Goal: Transaction & Acquisition: Purchase product/service

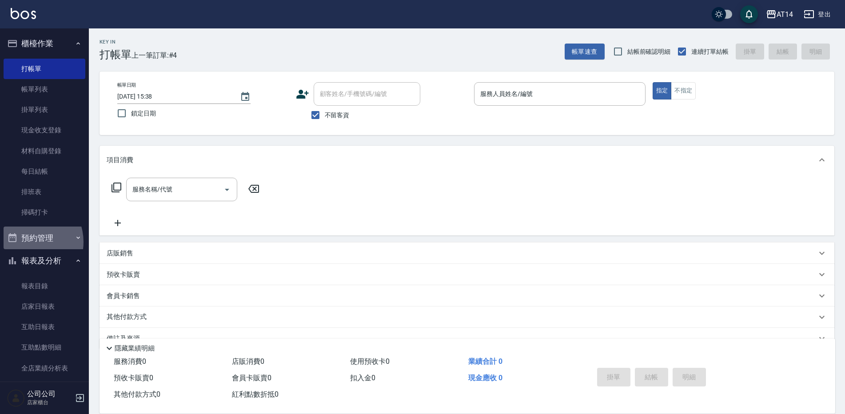
click at [30, 242] on button "預約管理" at bounding box center [45, 237] width 82 height 23
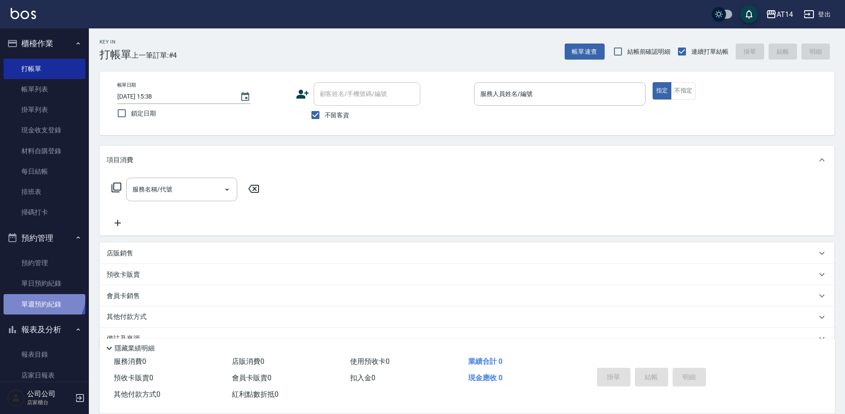
click at [42, 295] on link "單週預約紀錄" at bounding box center [45, 304] width 82 height 20
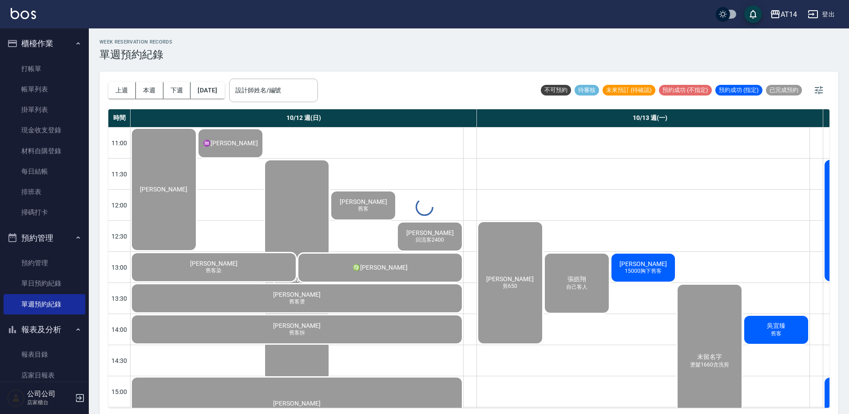
click at [290, 100] on div at bounding box center [424, 207] width 849 height 414
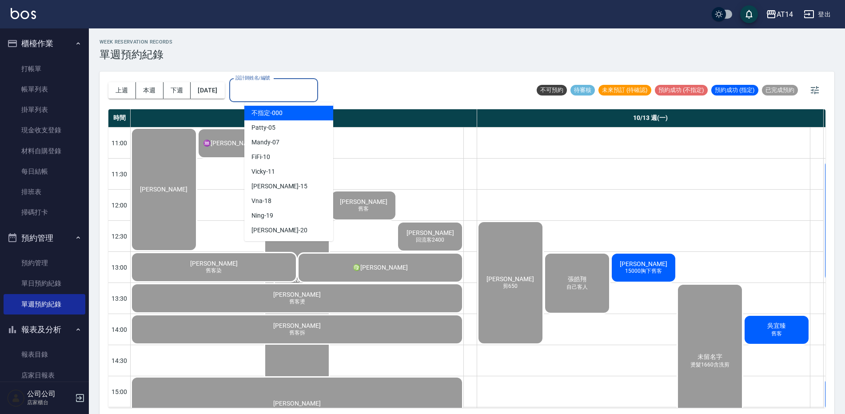
click at [290, 97] on input "設計師姓名/編號" at bounding box center [273, 91] width 81 height 16
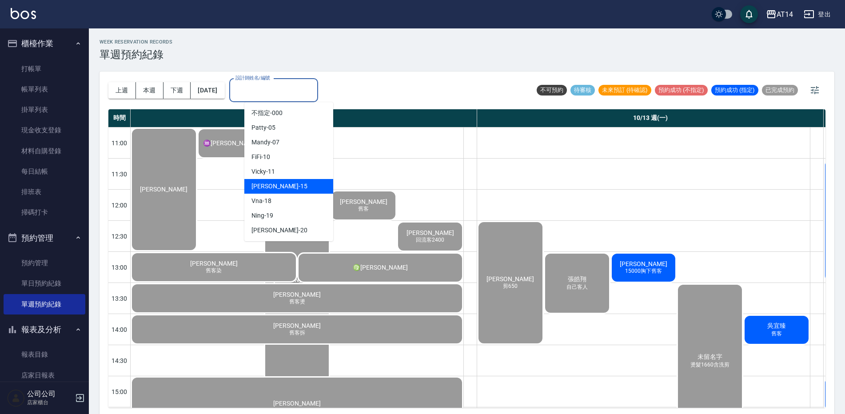
click at [292, 188] on div "Dora -15" at bounding box center [288, 186] width 89 height 15
type input "Dora-15"
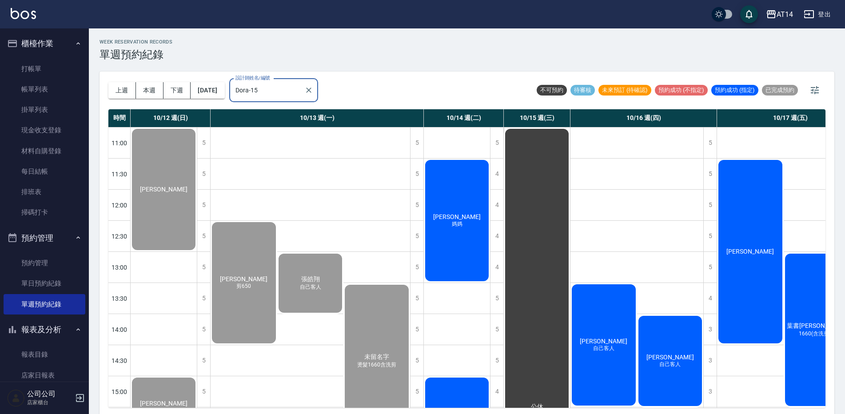
click at [483, 222] on div "賴冠吟 媽媽" at bounding box center [457, 221] width 66 height 124
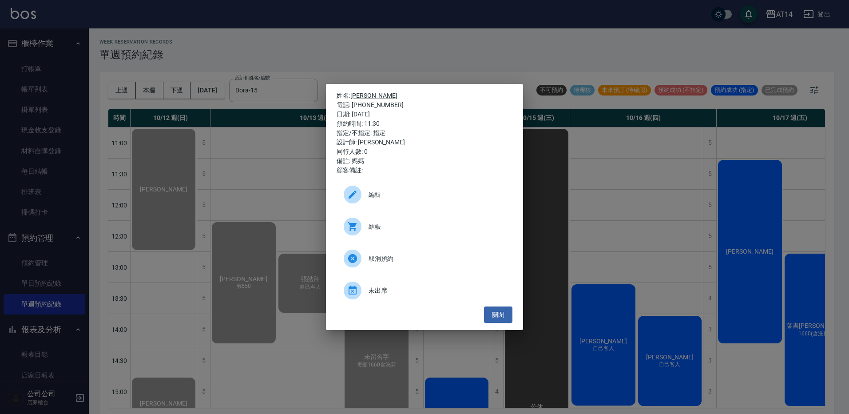
click at [397, 230] on span "結帳" at bounding box center [437, 226] width 137 height 9
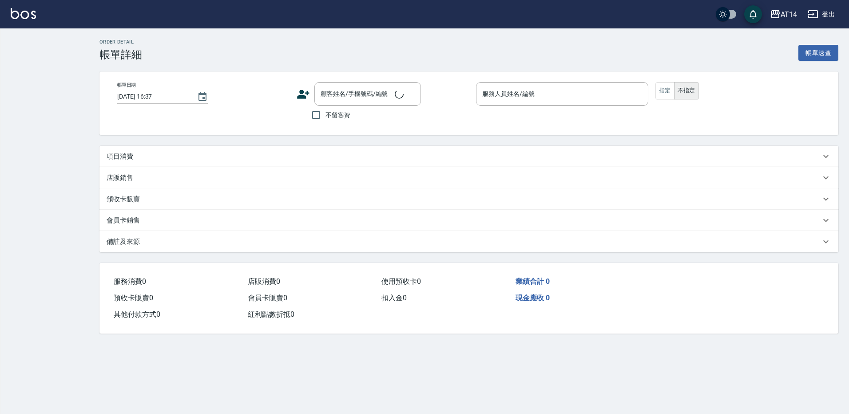
click at [127, 164] on div "項目消費" at bounding box center [468, 156] width 739 height 21
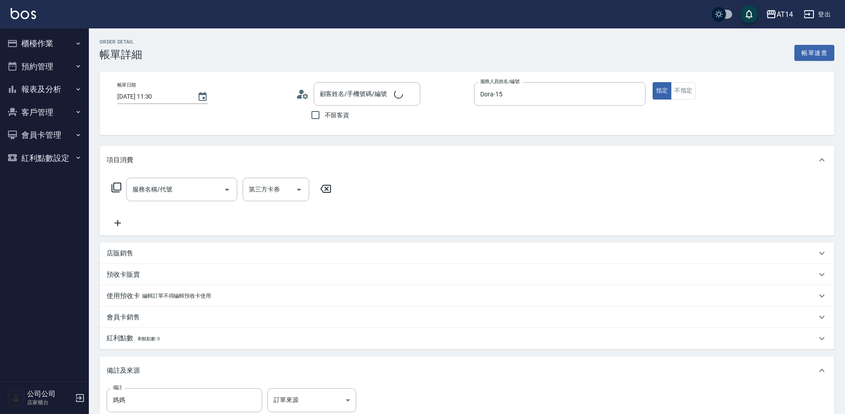
type input "[DATE] 11:30"
type input "Dora-15"
type input "媽媽"
click at [144, 179] on div "服務名稱/代號" at bounding box center [181, 190] width 111 height 24
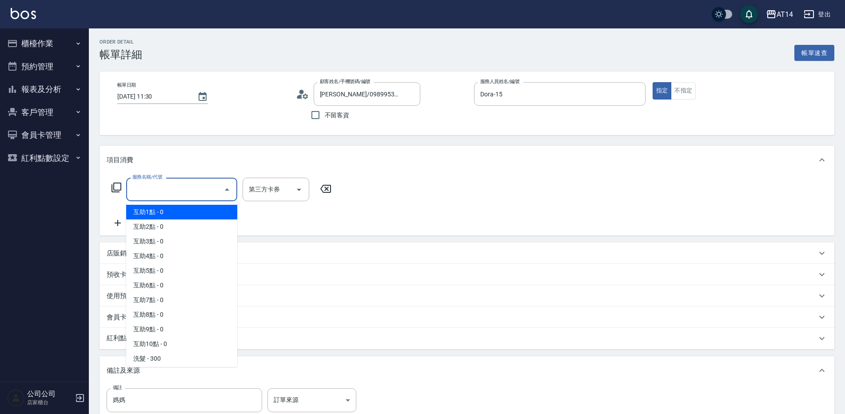
type input "[PERSON_NAME]/0989953811/"
type input "031"
type input "3"
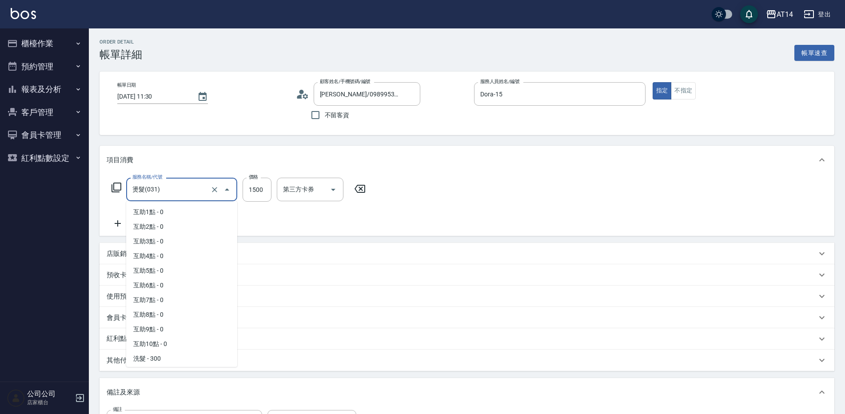
drag, startPoint x: 159, startPoint y: 189, endPoint x: 102, endPoint y: 191, distance: 56.9
click at [103, 191] on div "服務名稱/代號 燙髮(031) 服務名稱/代號 價格 1500 價格 第三方卡券 第三方卡券" at bounding box center [466, 205] width 734 height 62
type input "0"
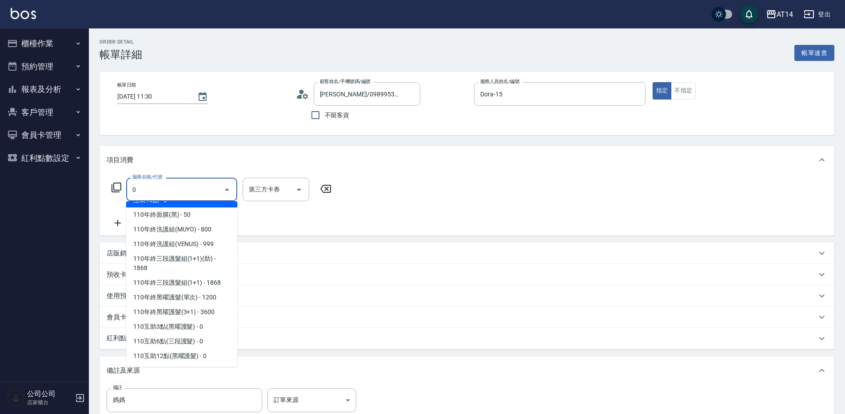
scroll to position [0, 0]
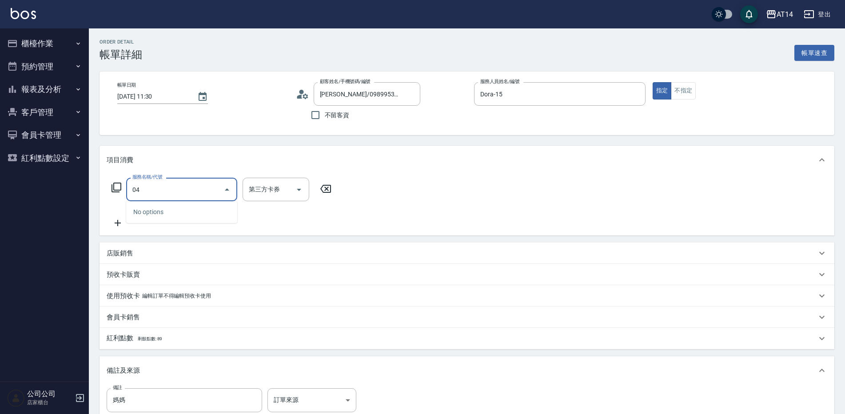
type input "041"
type input "3"
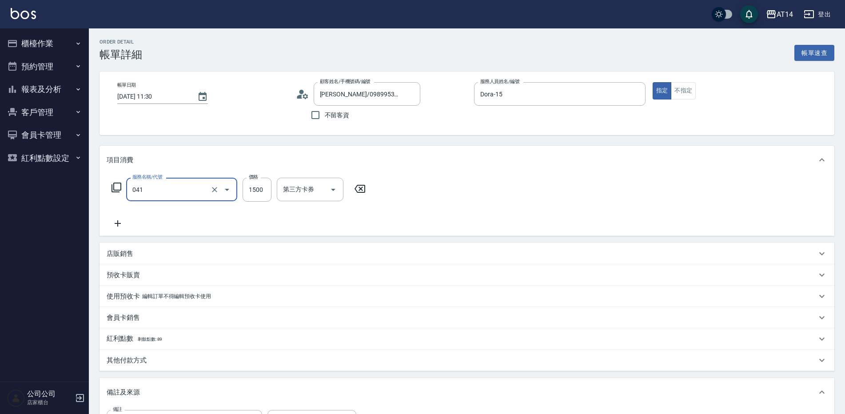
type input "染髮(041)"
type input "3"
type input "0"
type input "300"
type input "1"
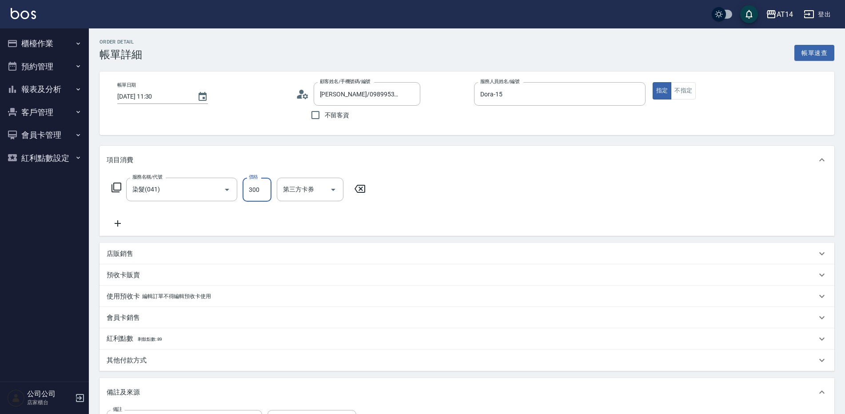
type input "3000"
type input "6"
type input "3000"
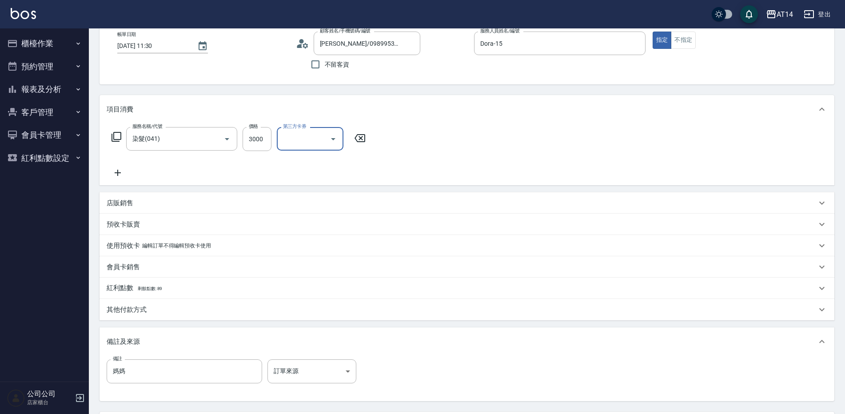
scroll to position [89, 0]
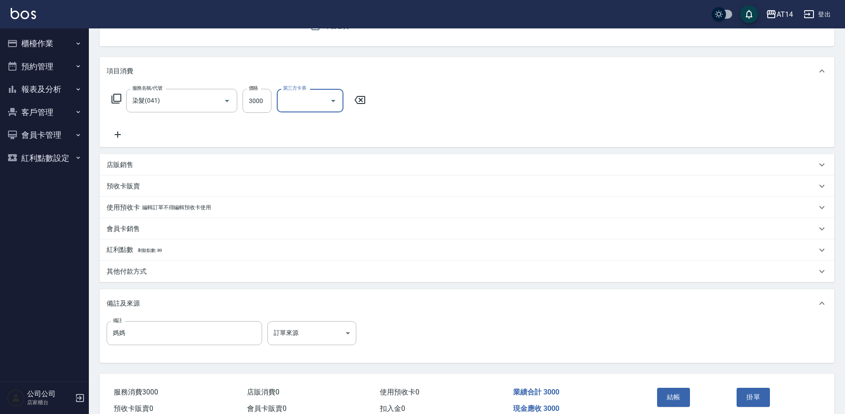
drag, startPoint x: 315, startPoint y: 363, endPoint x: 322, endPoint y: 354, distance: 10.7
click at [318, 359] on div "備註 媽媽 備註 訂單來源 ​ 訂單來源" at bounding box center [466, 340] width 734 height 45
click at [329, 340] on body "AT14 登出 櫃檯作業 打帳單 帳單列表 掛單列表 現金收支登錄 材料自購登錄 每日結帳 排班表 掃碼打卡 預約管理 預約管理 單日預約紀錄 單週預約紀錄 …" at bounding box center [422, 183] width 845 height 544
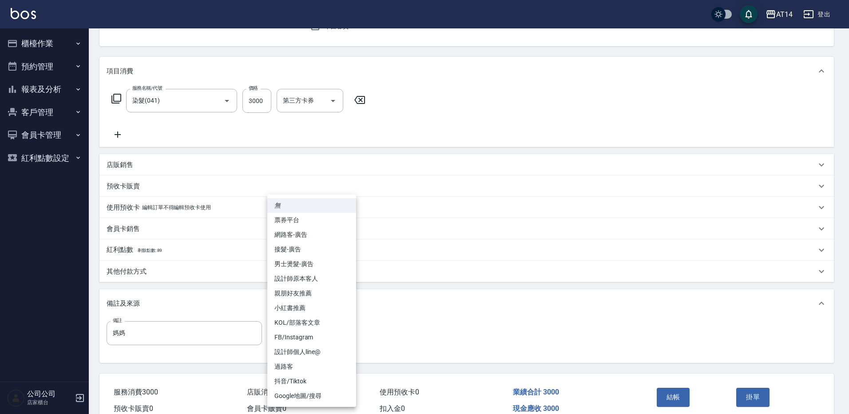
click at [341, 281] on li "設計師原本客人" at bounding box center [311, 278] width 89 height 15
type input "設計師原本客人"
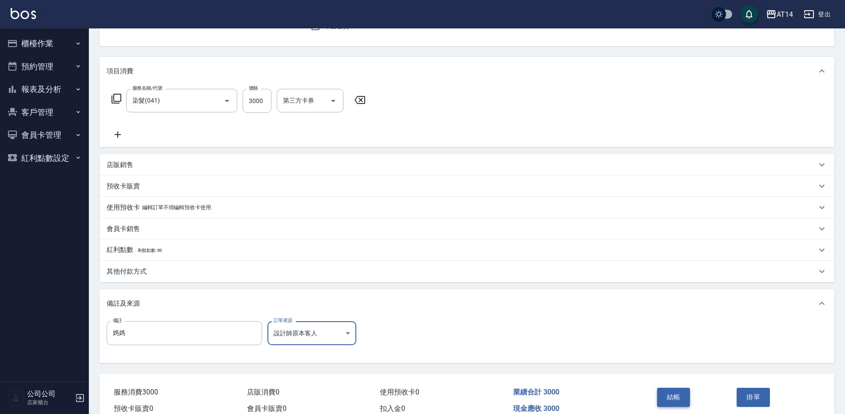
click at [674, 399] on button "結帳" at bounding box center [673, 397] width 33 height 19
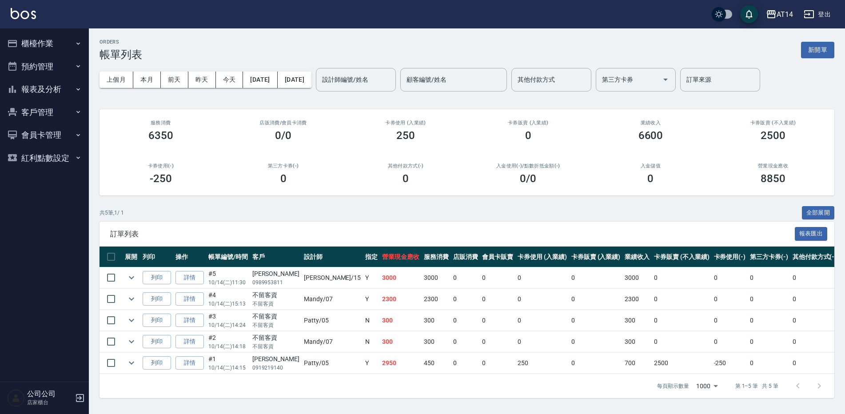
click at [67, 41] on button "櫃檯作業" at bounding box center [45, 43] width 82 height 23
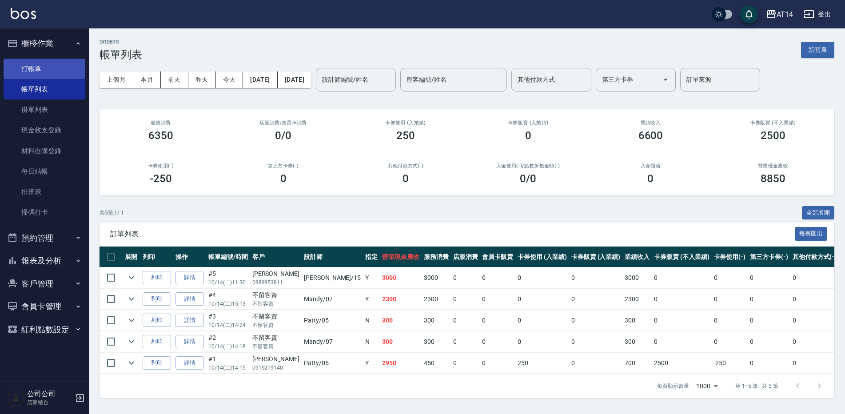
click at [61, 76] on link "打帳單" at bounding box center [45, 69] width 82 height 20
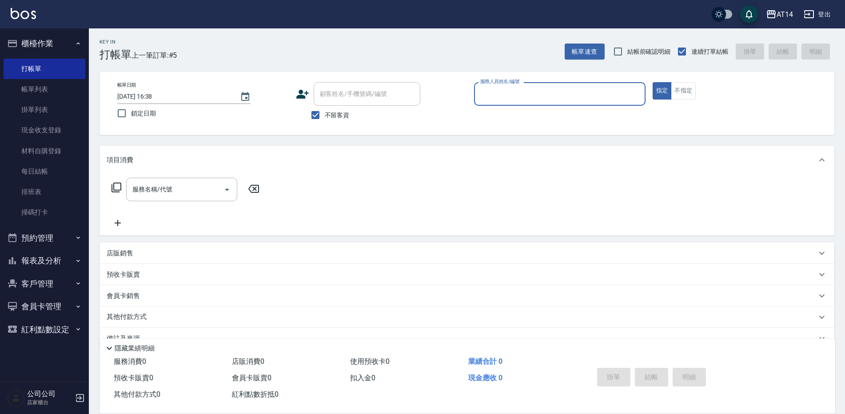
click at [531, 90] on input "服務人員姓名/編號" at bounding box center [559, 94] width 163 height 16
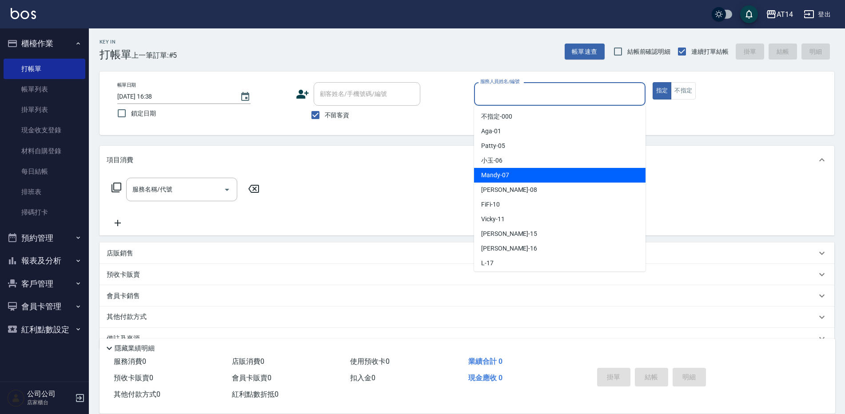
click at [490, 173] on span "Mandy -07" at bounding box center [495, 175] width 28 height 9
type input "Mandy-07"
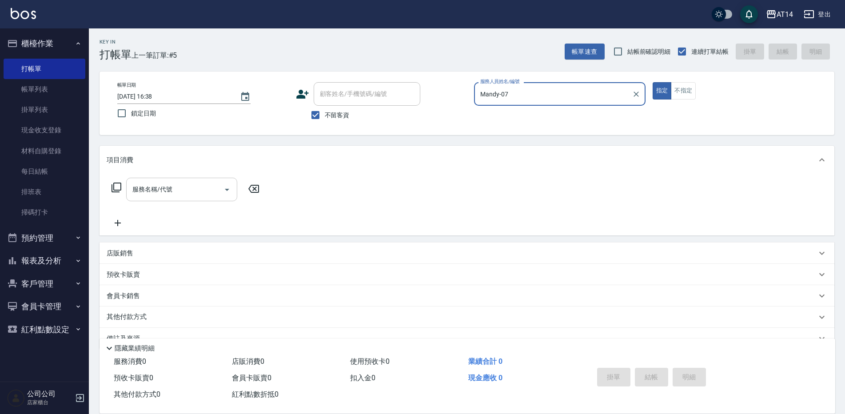
click at [228, 189] on icon "Open" at bounding box center [227, 190] width 4 height 2
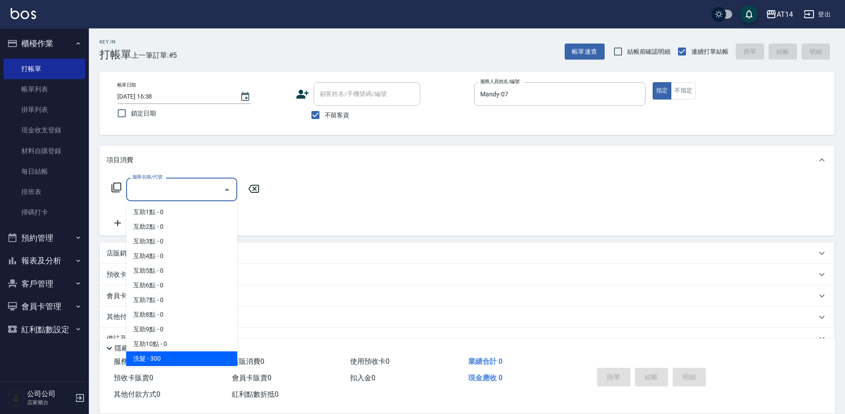
click at [175, 360] on span "洗髮 - 300" at bounding box center [181, 358] width 111 height 15
type input "洗髮(011)"
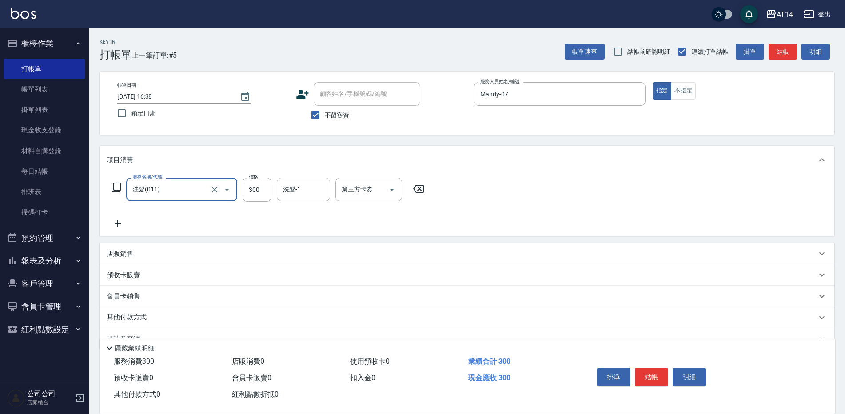
drag, startPoint x: 654, startPoint y: 375, endPoint x: 663, endPoint y: 355, distance: 22.3
click at [655, 373] on button "結帳" at bounding box center [651, 377] width 33 height 19
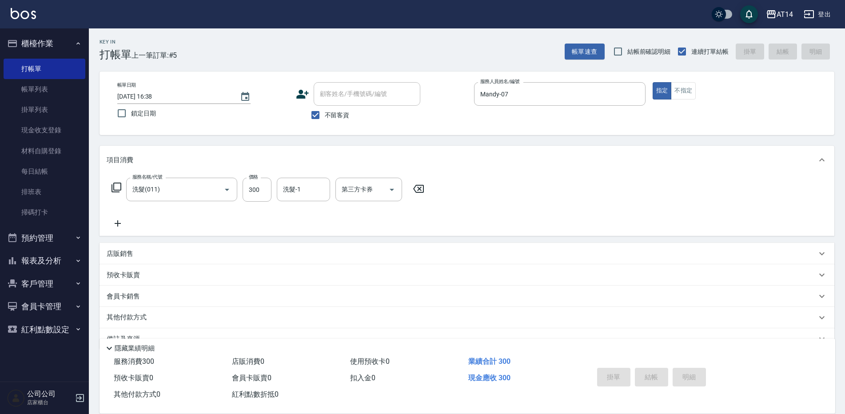
type input "[DATE] 16:50"
click at [53, 257] on button "報表及分析" at bounding box center [45, 260] width 82 height 23
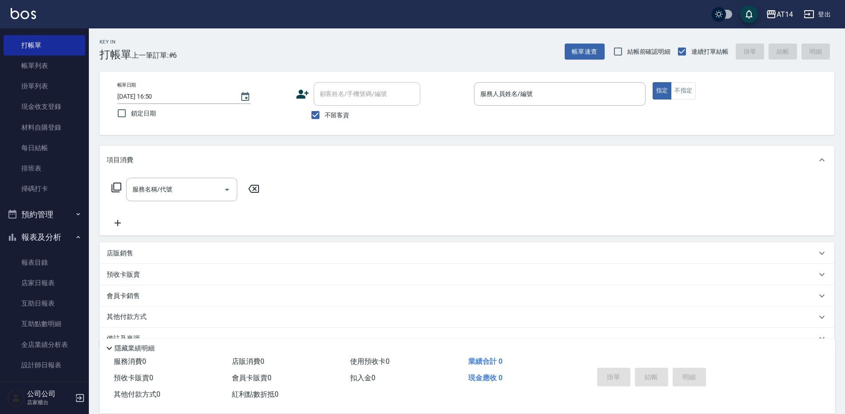
scroll to position [44, 0]
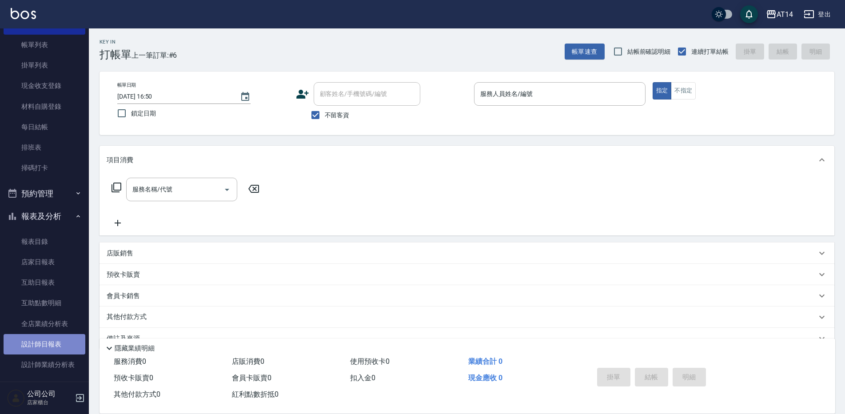
click at [46, 340] on link "設計師日報表" at bounding box center [45, 344] width 82 height 20
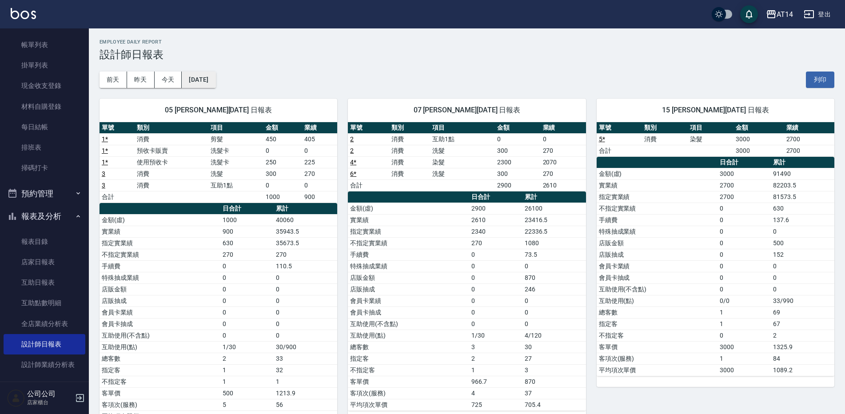
click at [215, 79] on button "[DATE]" at bounding box center [199, 79] width 34 height 16
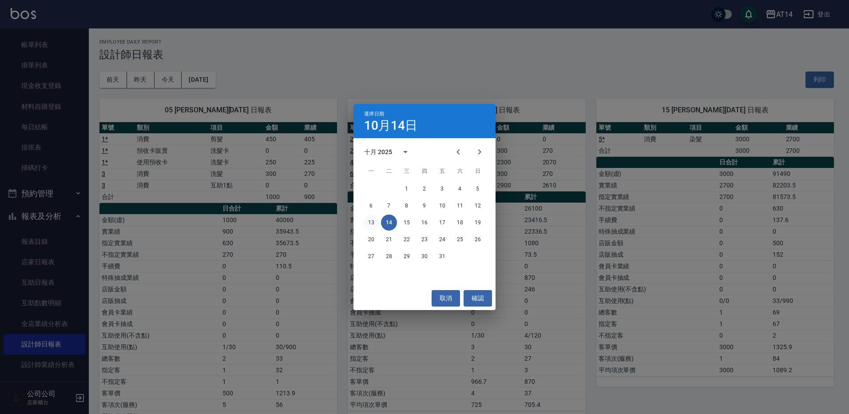
click at [373, 221] on button "13" at bounding box center [371, 222] width 16 height 16
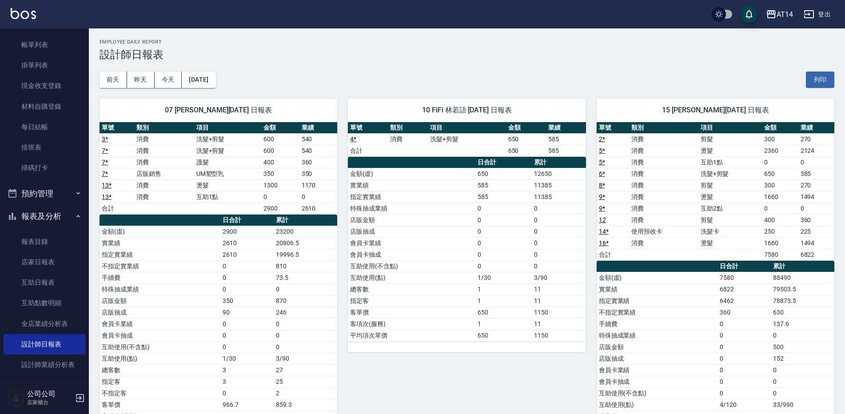
drag, startPoint x: 335, startPoint y: 184, endPoint x: 340, endPoint y: 149, distance: 35.9
click at [215, 83] on button "[DATE]" at bounding box center [199, 79] width 34 height 16
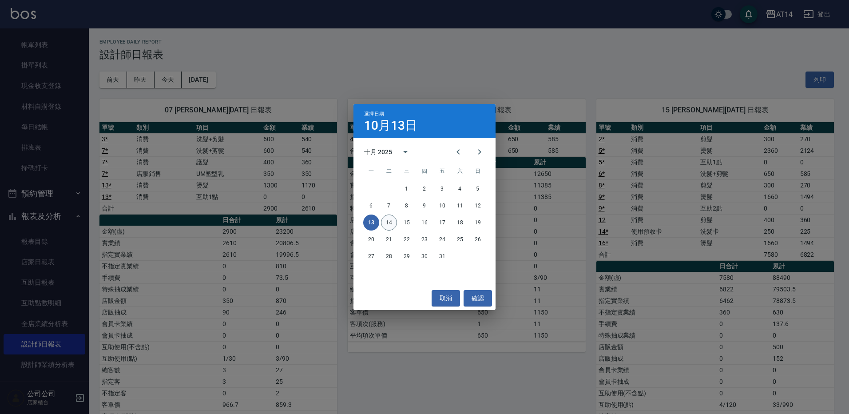
click at [394, 224] on button "14" at bounding box center [389, 222] width 16 height 16
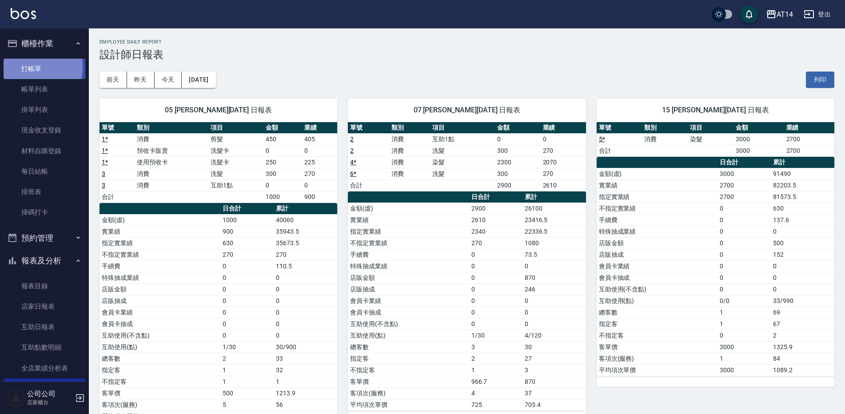
click at [23, 67] on link "打帳單" at bounding box center [45, 69] width 82 height 20
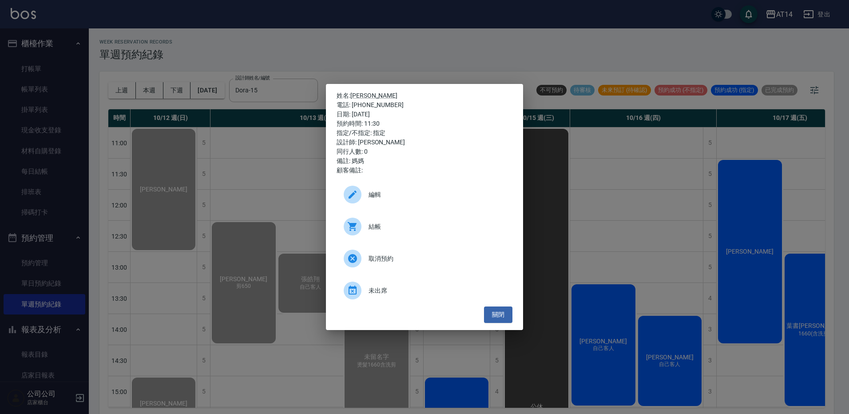
click at [77, 104] on div "姓名: 賴冠吟 電話: 0989953811 日期: 2025/10/14 預約時間: 11:30 指定/不指定: 指定 設計師: Dora 同行人數: 0 …" at bounding box center [424, 207] width 849 height 414
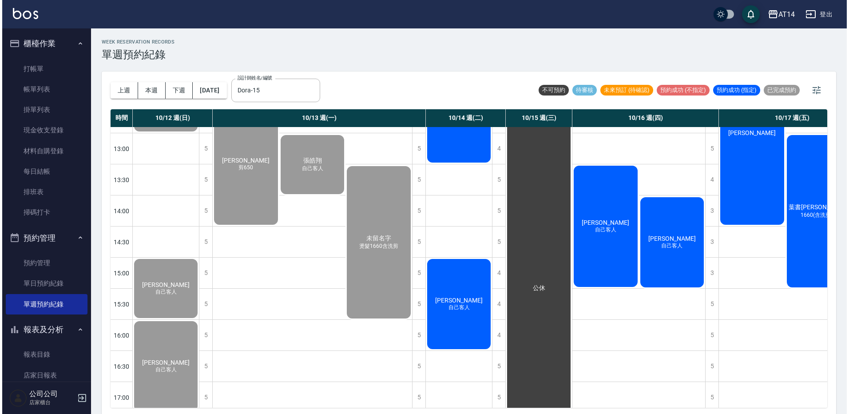
scroll to position [133, 0]
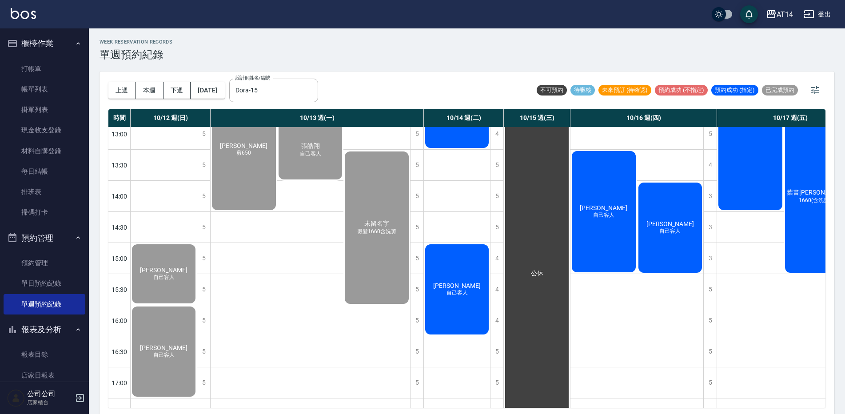
click at [462, 312] on div "張釗瑋 自己客人" at bounding box center [457, 289] width 66 height 93
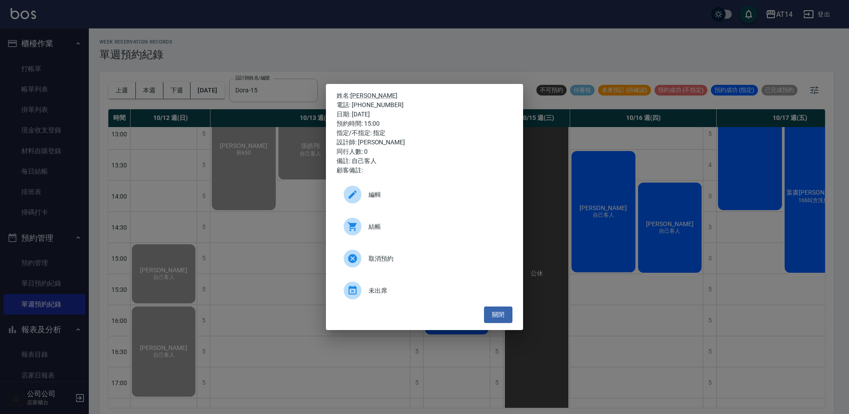
click at [391, 224] on span "結帳" at bounding box center [437, 226] width 137 height 9
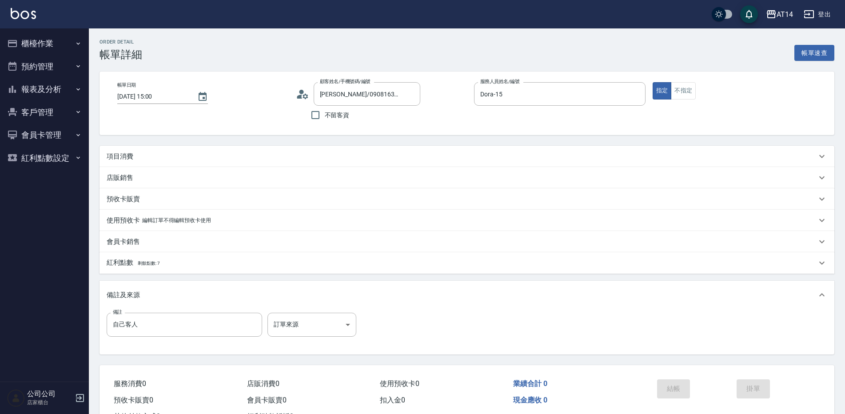
click at [167, 148] on div "項目消費" at bounding box center [466, 156] width 734 height 21
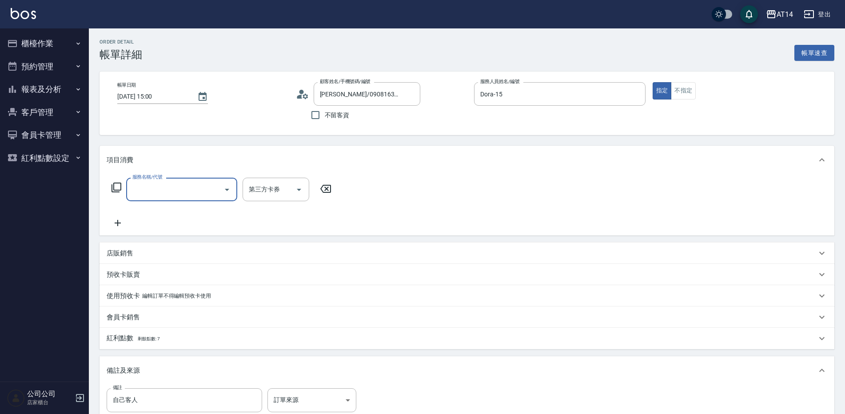
scroll to position [0, 0]
click at [158, 191] on input "服務名稱/代號" at bounding box center [175, 190] width 90 height 16
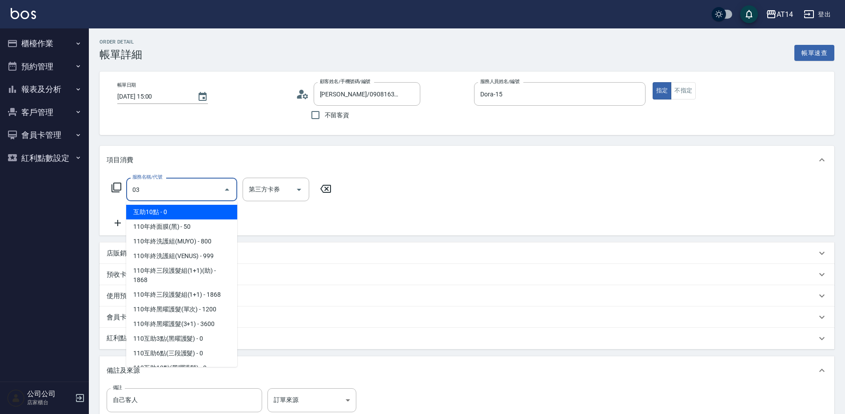
type input "031"
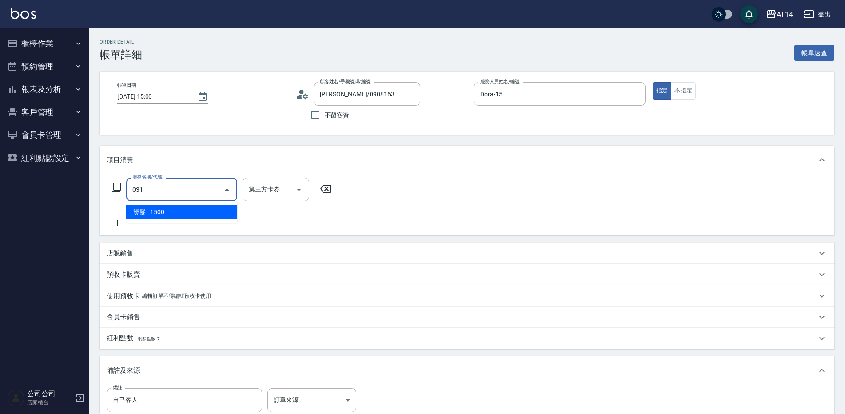
type input "3"
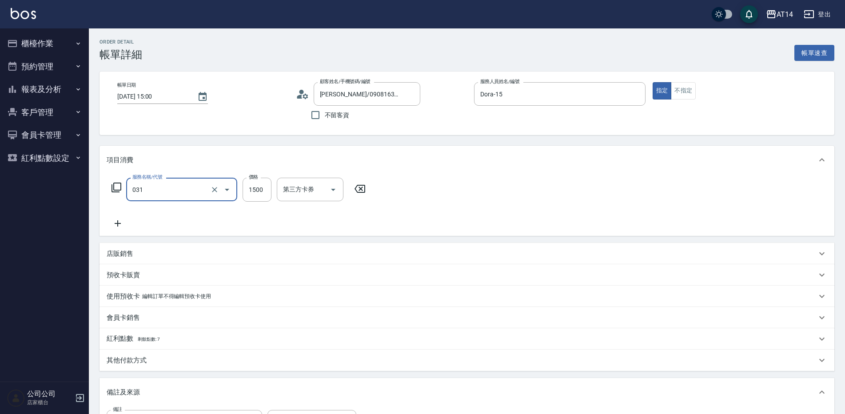
type input "燙髮(031)"
type input "2"
type input "0"
type input "2000"
type input "4"
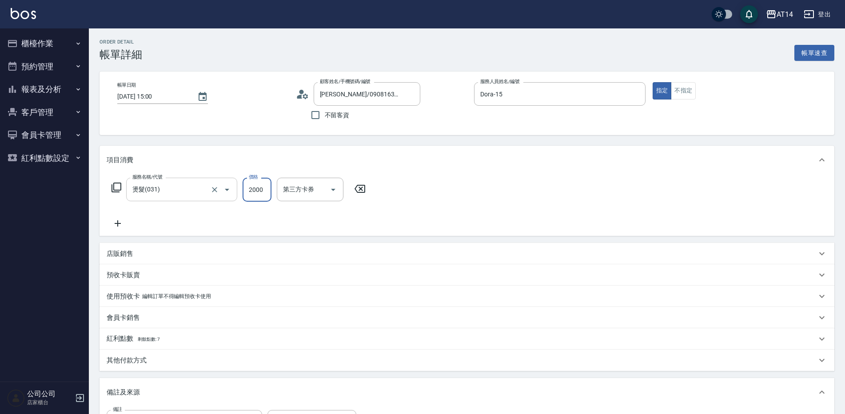
type input "2000"
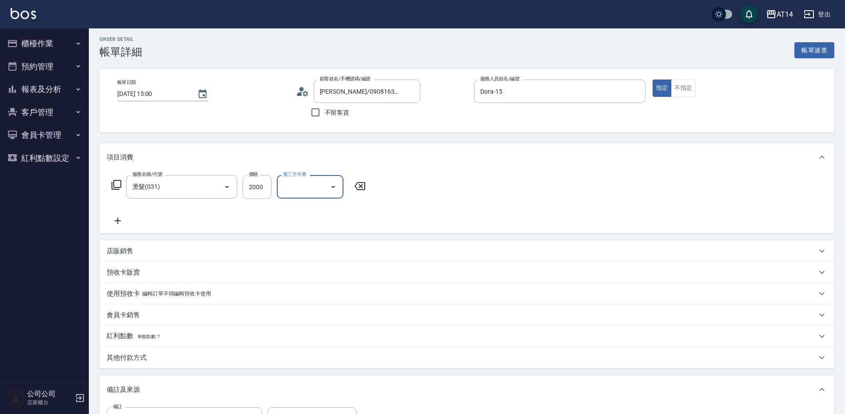
scroll to position [133, 0]
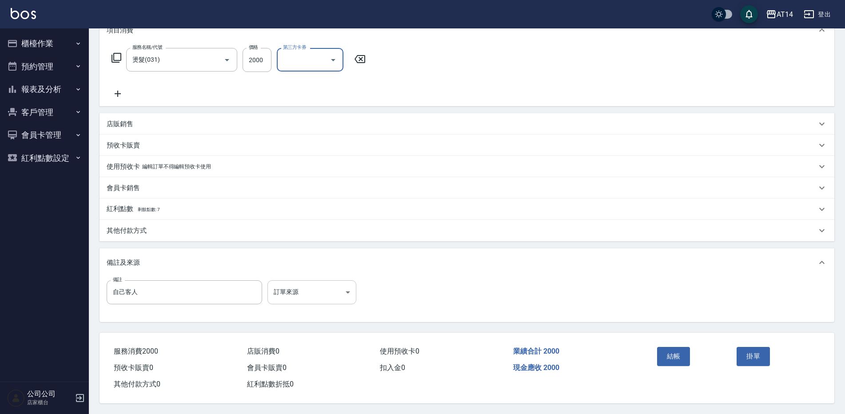
click at [297, 286] on body "AT14 登出 櫃檯作業 打帳單 帳單列表 掛單列表 現金收支登錄 材料自購登錄 每日結帳 排班表 掃碼打卡 預約管理 預約管理 單日預約紀錄 單週預約紀錄 …" at bounding box center [422, 142] width 845 height 544
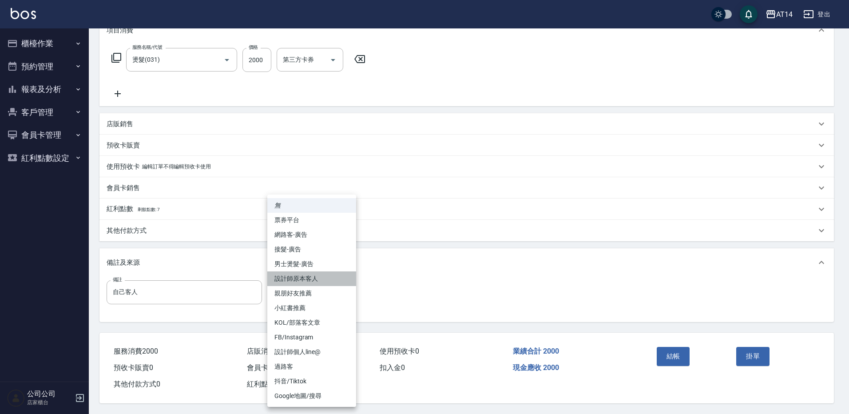
click at [321, 274] on li "設計師原本客人" at bounding box center [311, 278] width 89 height 15
type input "設計師原本客人"
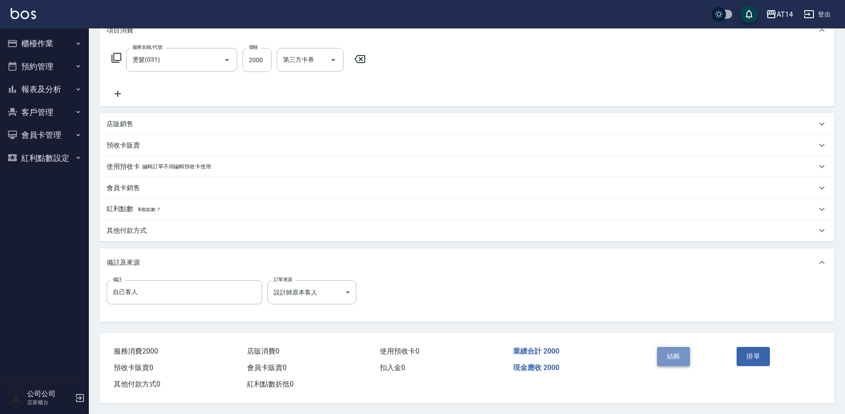
click at [670, 352] on button "結帳" at bounding box center [673, 356] width 33 height 19
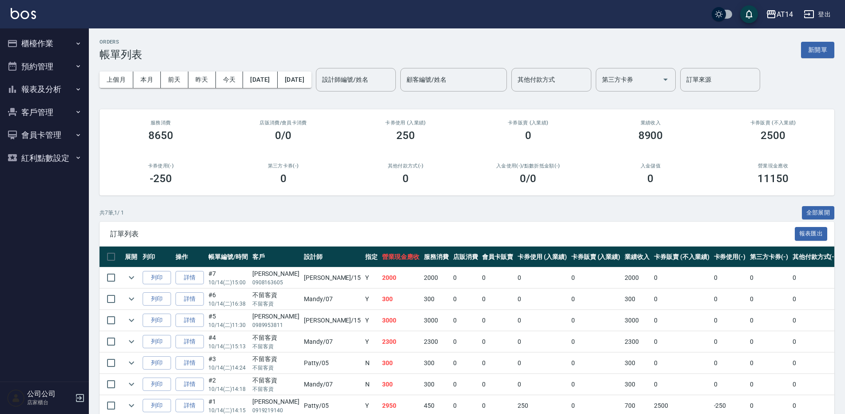
click at [19, 39] on button "櫃檯作業" at bounding box center [45, 43] width 82 height 23
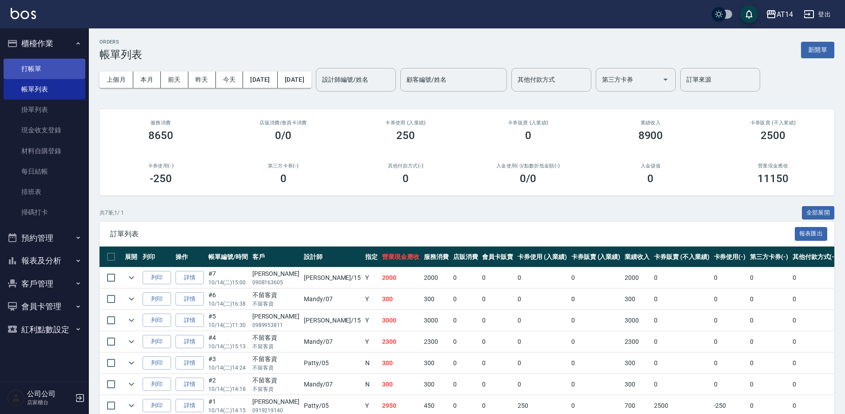
click at [27, 68] on link "打帳單" at bounding box center [45, 69] width 82 height 20
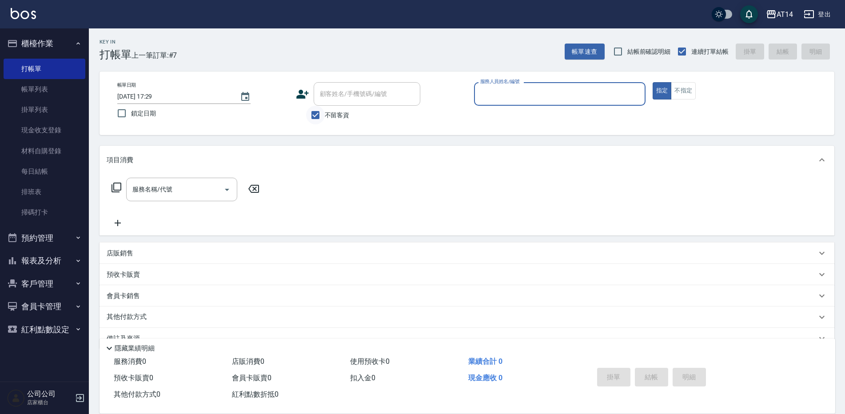
click at [315, 112] on input "不留客資" at bounding box center [315, 115] width 19 height 19
checkbox input "false"
click at [341, 91] on div "顧客姓名/手機號碼/編號 顧客姓名/手機號碼/編號" at bounding box center [367, 94] width 107 height 24
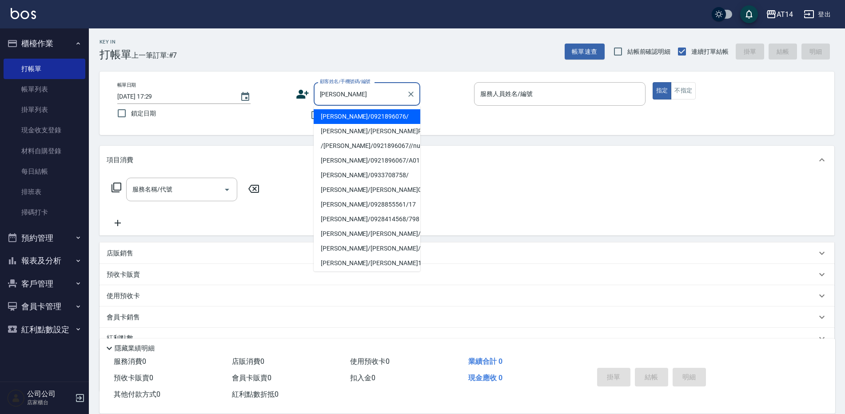
click at [352, 114] on li "林芳聿/0921896076/" at bounding box center [367, 116] width 107 height 15
type input "林芳聿/0921896076/"
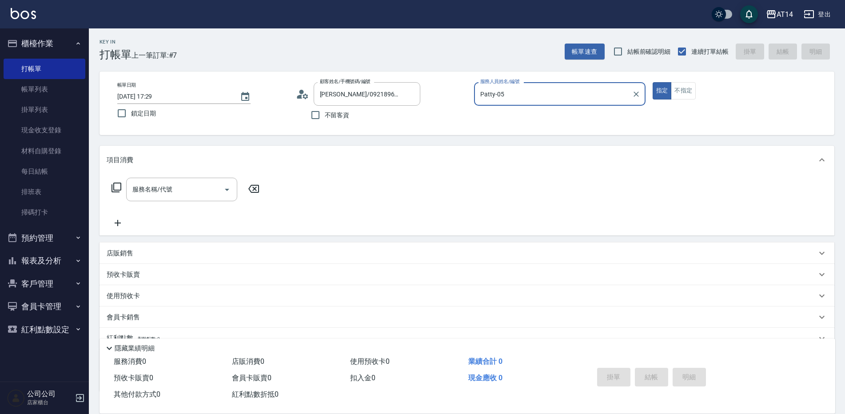
type input "Patty-05"
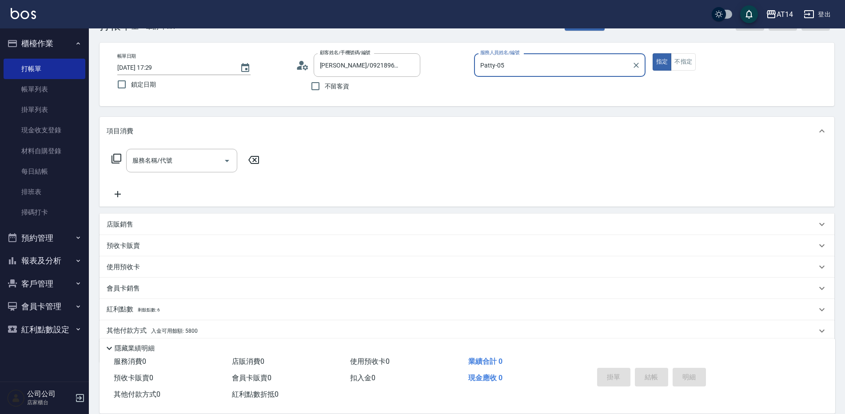
scroll to position [44, 0]
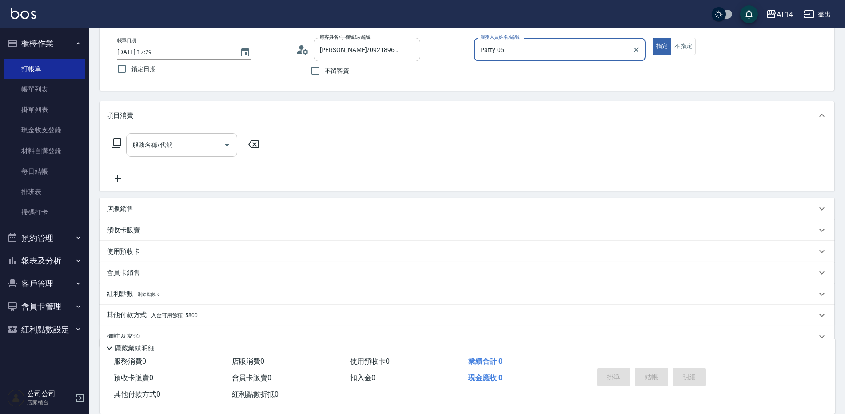
click at [168, 147] on div "服務名稱/代號 服務名稱/代號" at bounding box center [181, 145] width 111 height 24
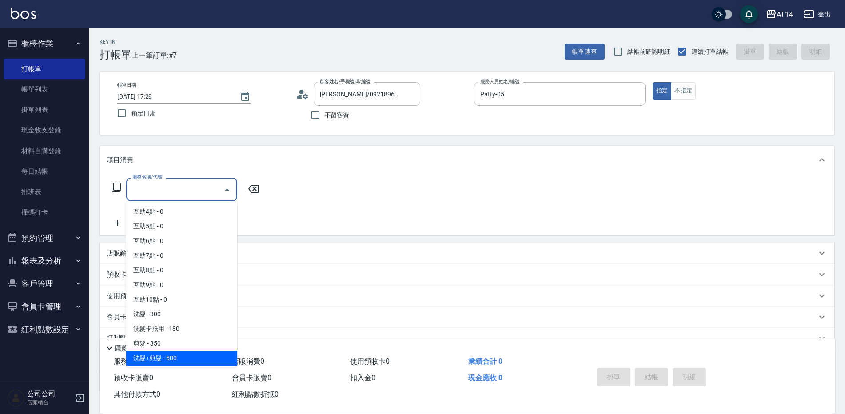
click at [149, 359] on span "洗髮+剪髮 - 500" at bounding box center [181, 358] width 111 height 15
type input "洗髮+剪髮(022)"
type input "1"
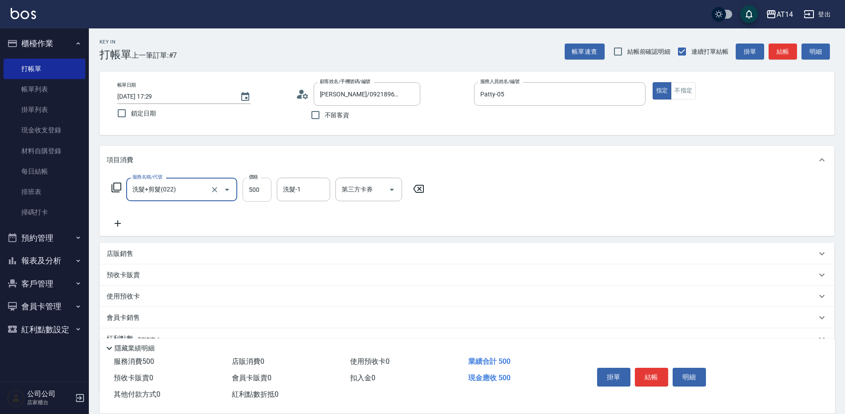
click at [252, 183] on input "500" at bounding box center [256, 190] width 29 height 24
type input "7"
type input "0"
type input "700"
type input "1"
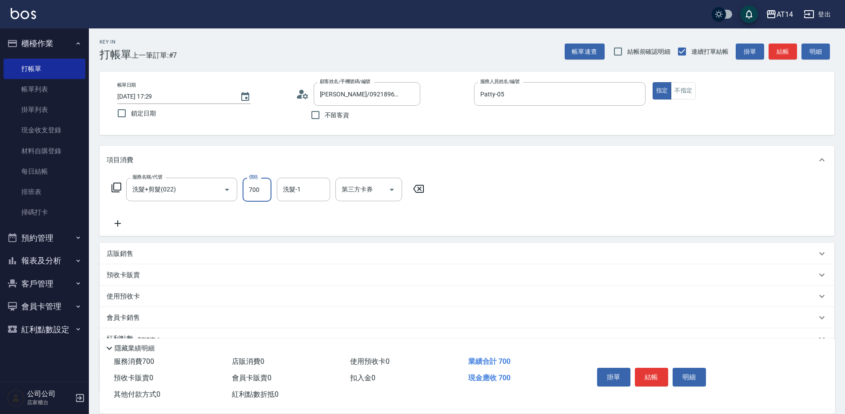
type input "6"
type input "0"
type input "600"
type input "1"
type input "600"
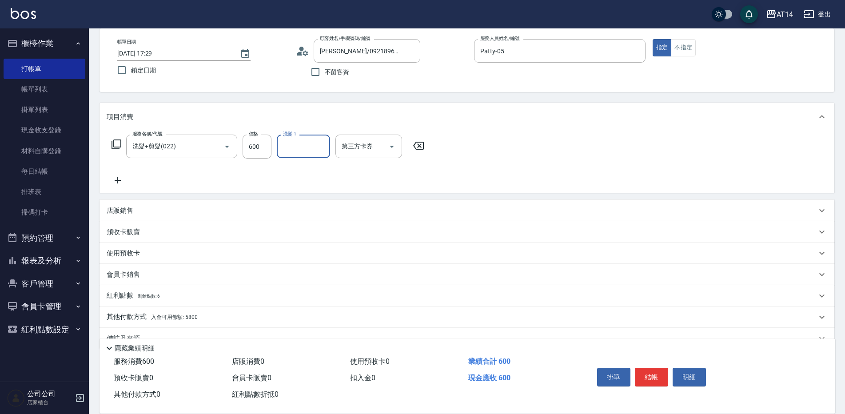
scroll to position [64, 0]
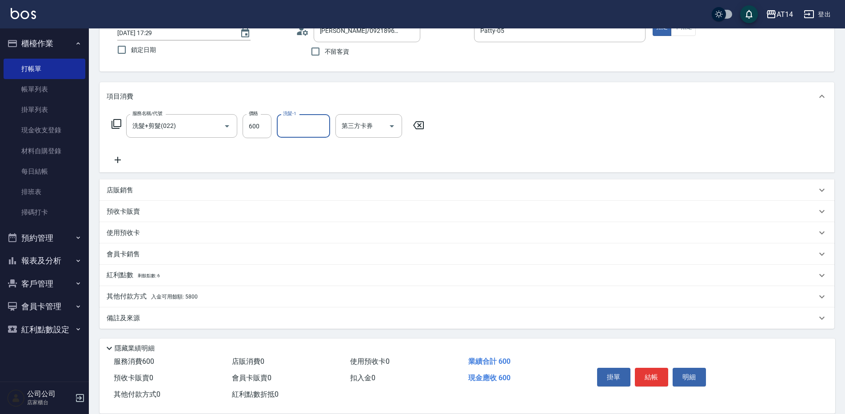
click at [183, 290] on div "其他付款方式 入金可用餘額: 5800" at bounding box center [466, 296] width 734 height 21
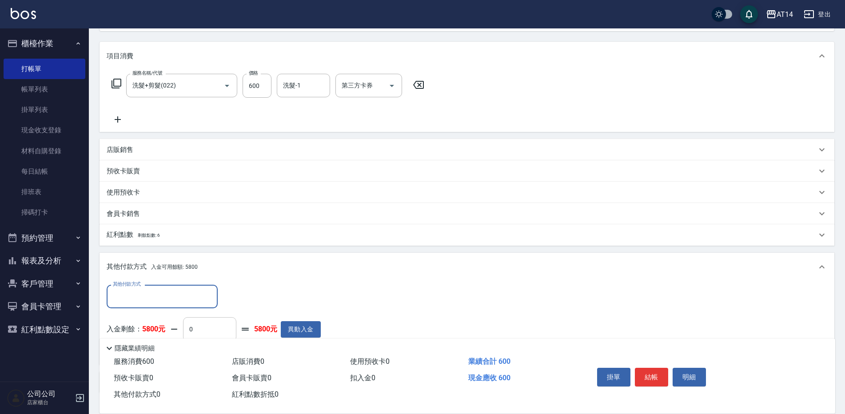
scroll to position [0, 0]
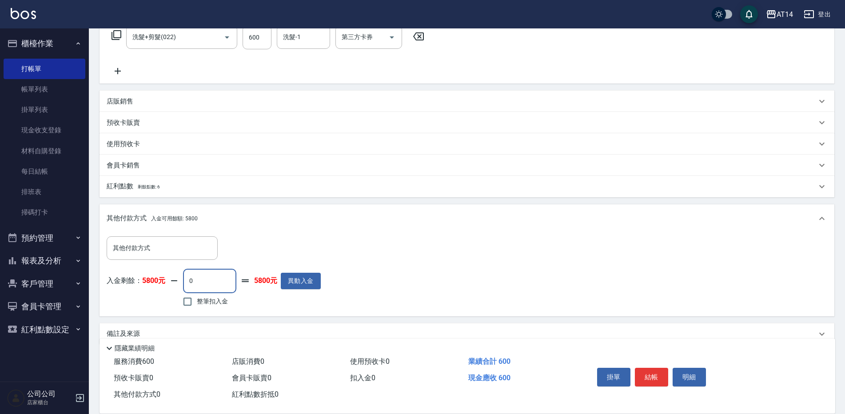
drag, startPoint x: 203, startPoint y: 285, endPoint x: 185, endPoint y: 286, distance: 18.3
click at [185, 286] on input "0" at bounding box center [209, 281] width 53 height 24
type input "600"
type input "0"
type input "600"
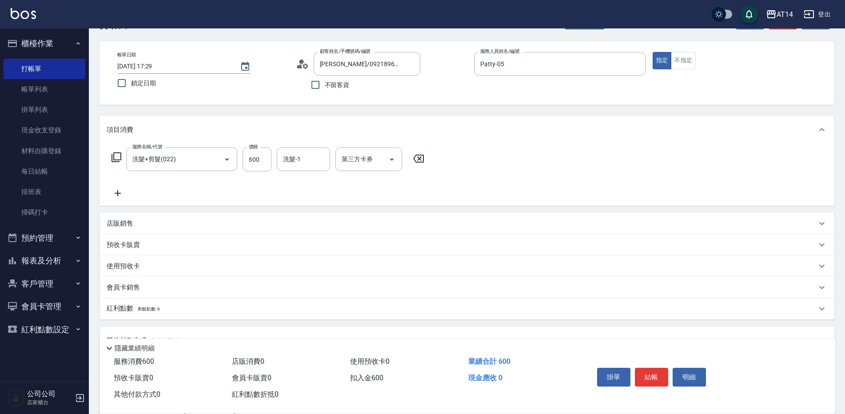
scroll to position [19, 0]
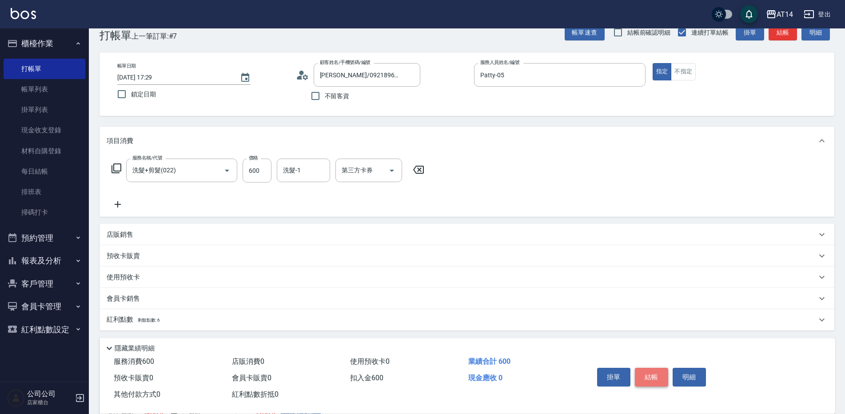
click at [653, 373] on button "結帳" at bounding box center [651, 377] width 33 height 19
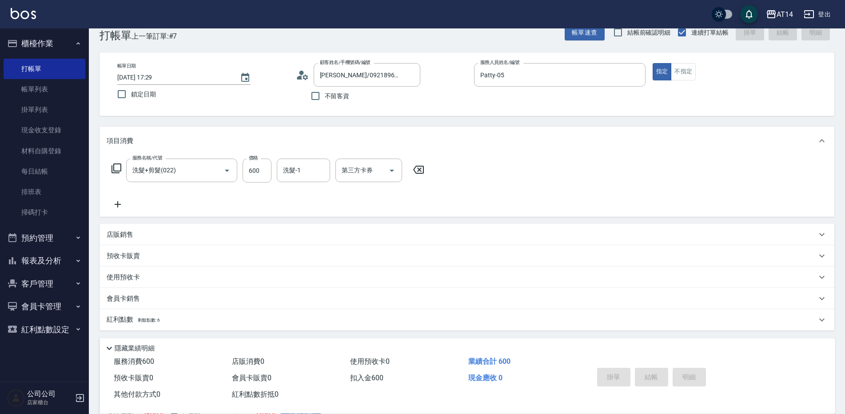
type input "2025/10/14 17:30"
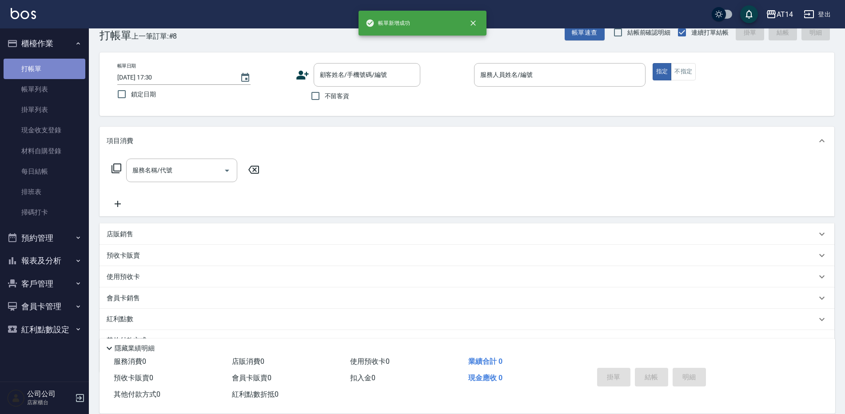
click at [55, 69] on link "打帳單" at bounding box center [45, 69] width 82 height 20
